Goal: Navigation & Orientation: Find specific page/section

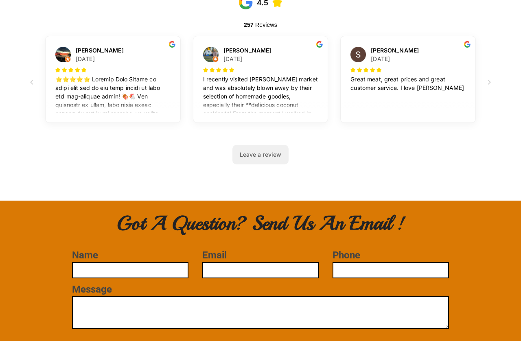
scroll to position [1243, 0]
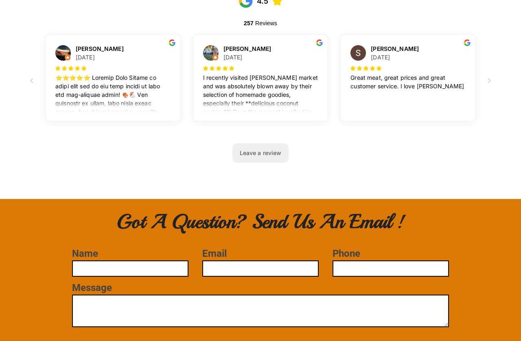
click at [143, 95] on div at bounding box center [112, 92] width 115 height 38
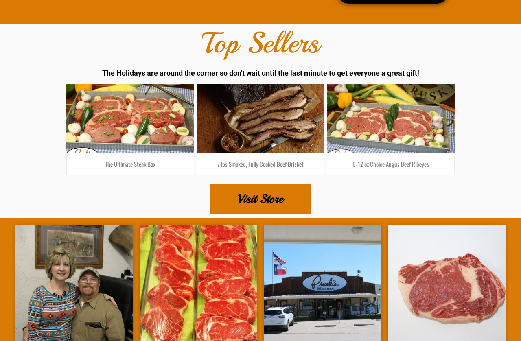
scroll to position [1611, 0]
click at [146, 118] on link at bounding box center [130, 118] width 128 height 69
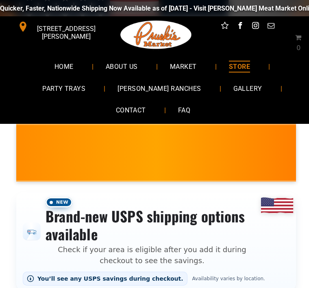
click at [170, 89] on span "[PERSON_NAME] RANCHES" at bounding box center [159, 88] width 83 height 12
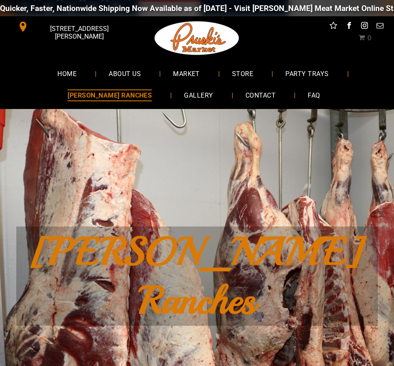
click at [249, 63] on link "STORE" at bounding box center [243, 74] width 46 height 22
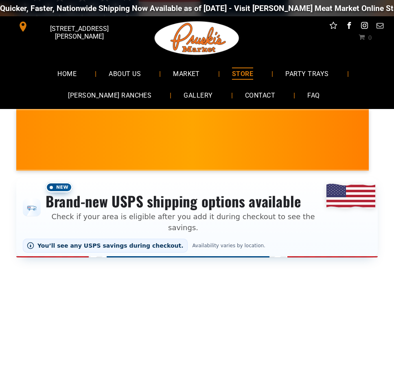
click at [191, 68] on span "MARKET" at bounding box center [186, 74] width 27 height 12
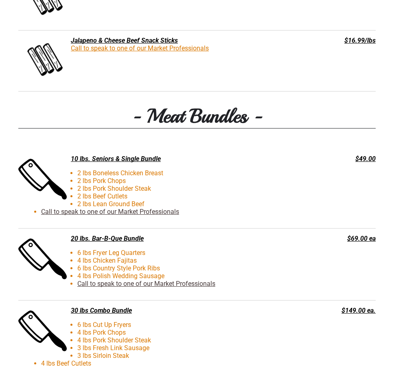
scroll to position [1674, 0]
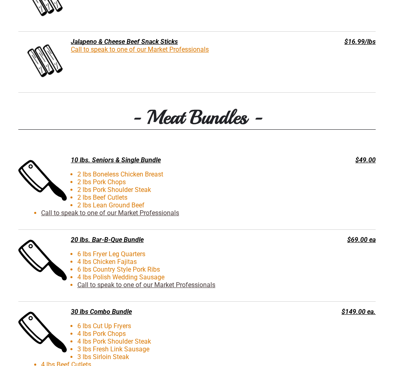
click at [263, 194] on li "2 lbs Beef Cutlets" at bounding box center [174, 198] width 266 height 8
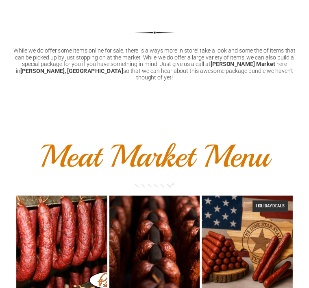
scroll to position [612, 0]
